Goal: Information Seeking & Learning: Learn about a topic

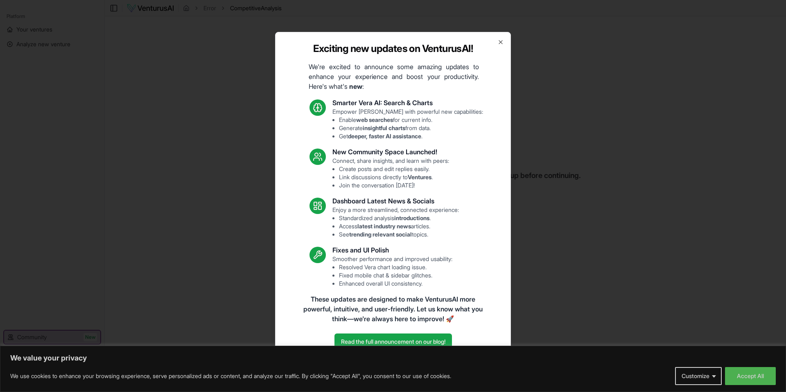
click at [504, 45] on div "Exciting new updates on VenturusAI! We're excited to announce some amazing upda…" at bounding box center [393, 196] width 236 height 328
click at [501, 44] on icon "button" at bounding box center [500, 42] width 7 height 7
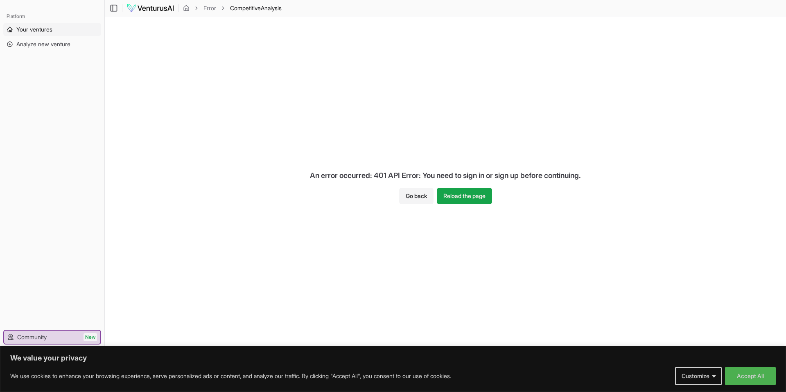
click at [49, 29] on span "Your ventures" at bounding box center [34, 29] width 36 height 8
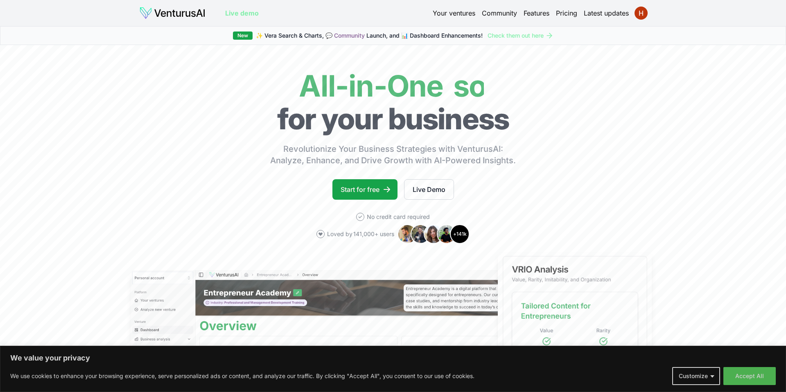
click at [455, 15] on link "Your ventures" at bounding box center [453, 13] width 43 height 10
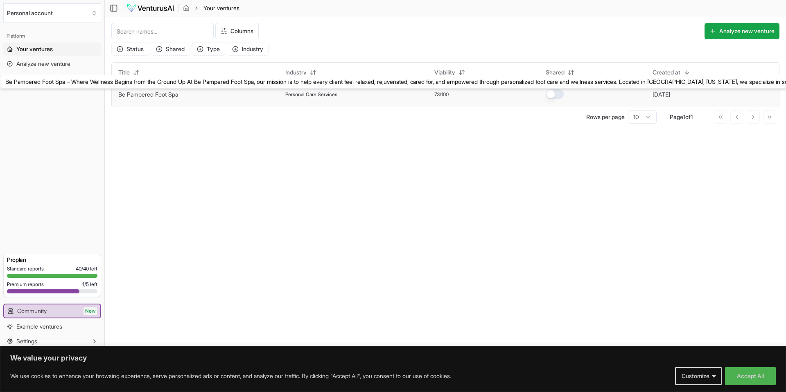
click at [178, 97] on link "Be Pampered Foot Spa" at bounding box center [148, 94] width 60 height 7
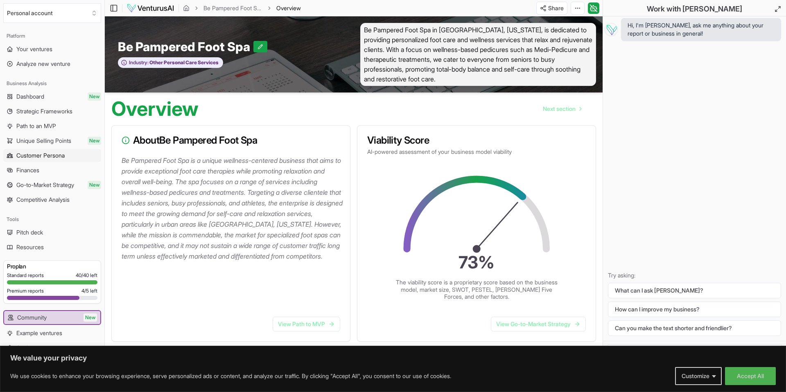
scroll to position [1, 0]
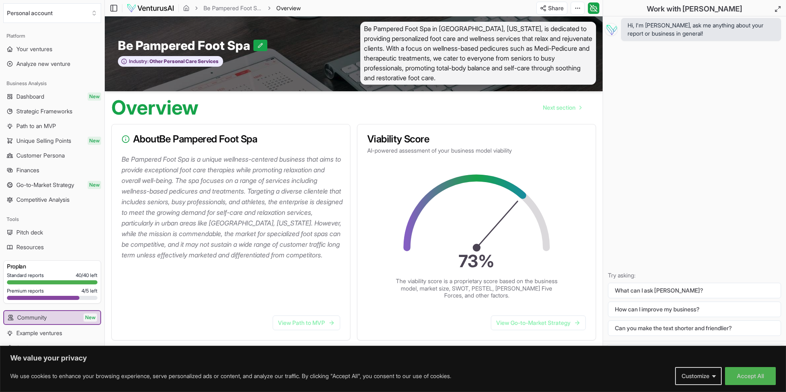
click at [56, 155] on span "Customer Persona" at bounding box center [40, 155] width 48 height 8
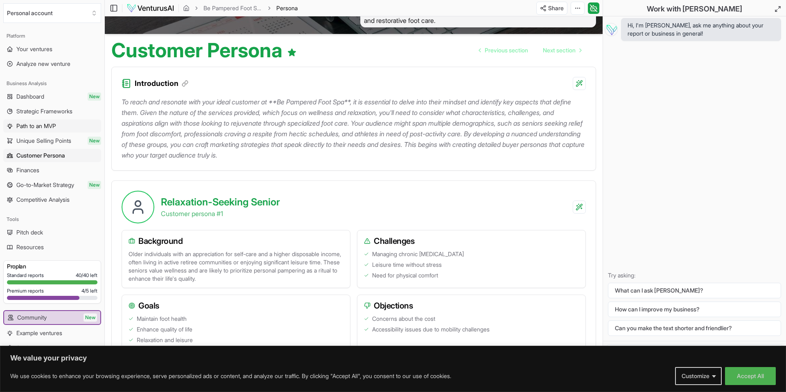
scroll to position [49, 0]
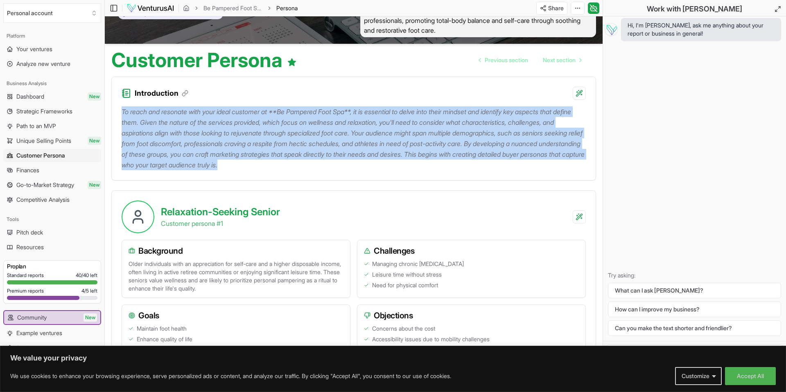
drag, startPoint x: 122, startPoint y: 111, endPoint x: 367, endPoint y: 160, distance: 250.3
click at [387, 164] on p "To reach and resonate with your ideal customer at **Be Pampered Foot Spa**, it …" at bounding box center [354, 138] width 464 height 64
copy p "To reach and resonate with your ideal customer at **Be Pampered Foot Spa**, it …"
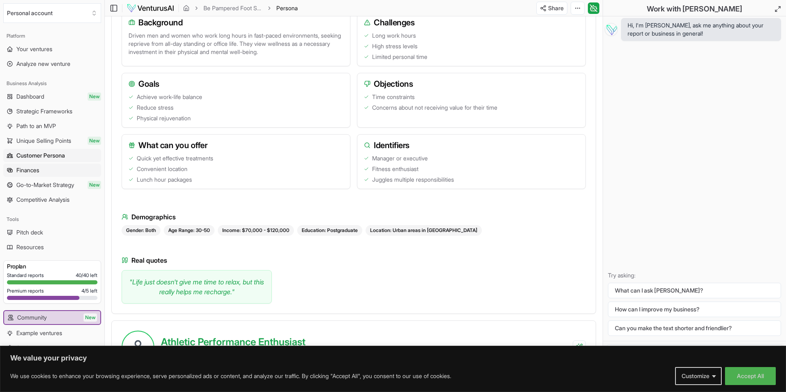
scroll to position [635, 0]
